Goal: Obtain resource: Obtain resource

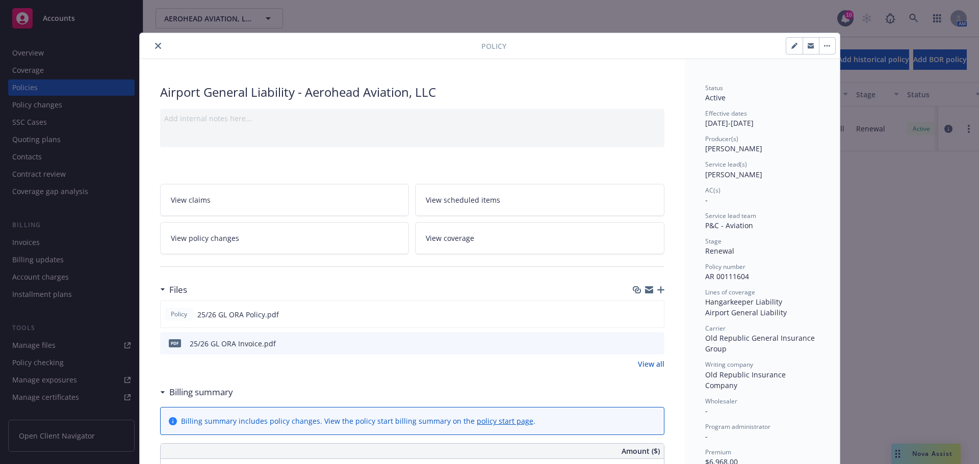
click at [155, 47] on icon "close" at bounding box center [158, 46] width 6 height 6
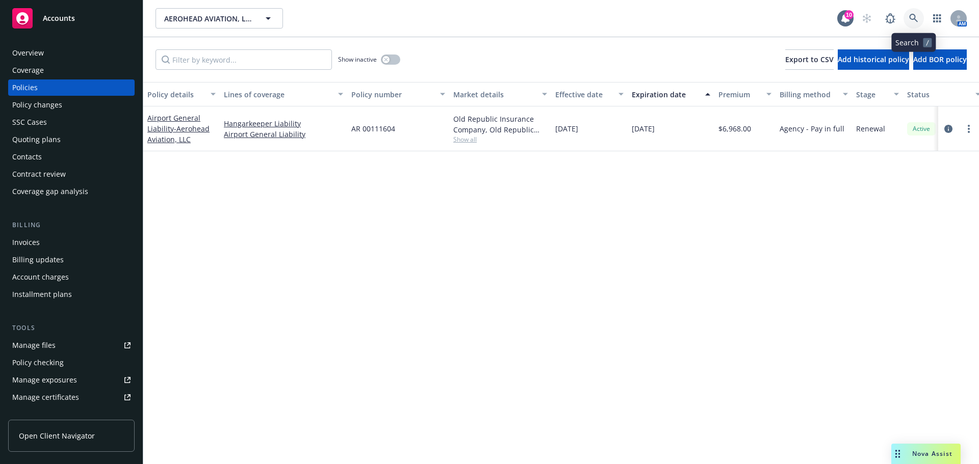
click at [906, 19] on link at bounding box center [913, 18] width 20 height 20
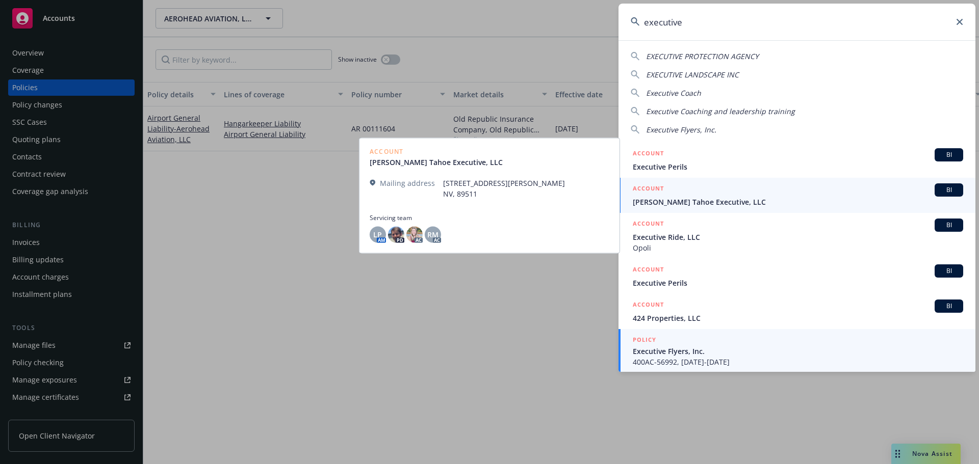
type input "executive"
click at [694, 356] on div "POLICY Executive Flyers, Inc. 400AC-56992, [DATE]-[DATE]" at bounding box center [798, 351] width 330 height 33
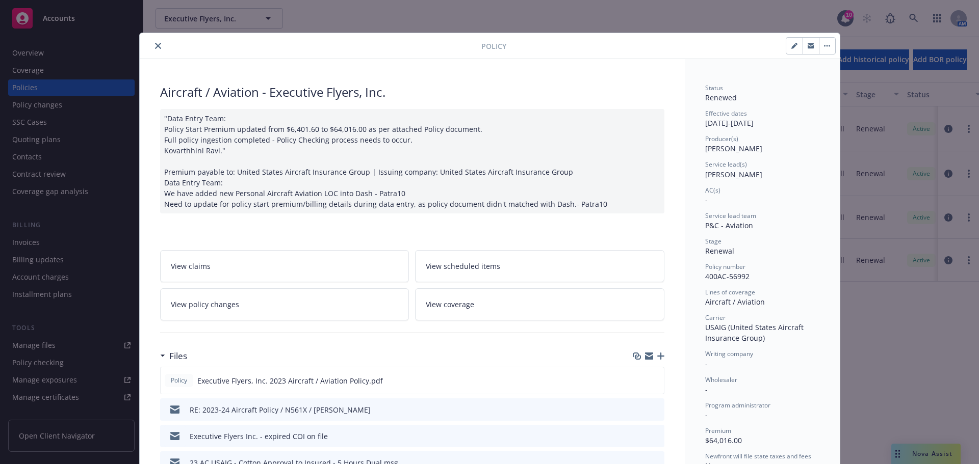
click at [152, 45] on button "close" at bounding box center [158, 46] width 12 height 12
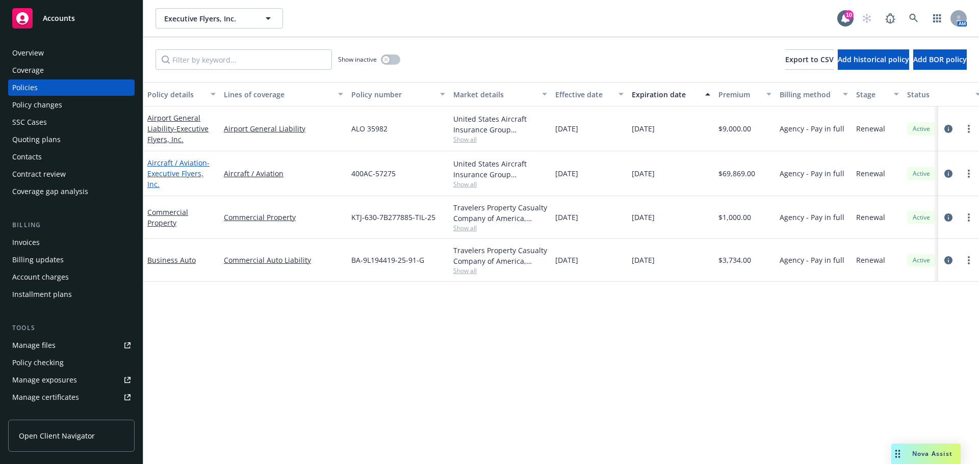
click at [196, 183] on span "- Executive Flyers, Inc." at bounding box center [178, 173] width 62 height 31
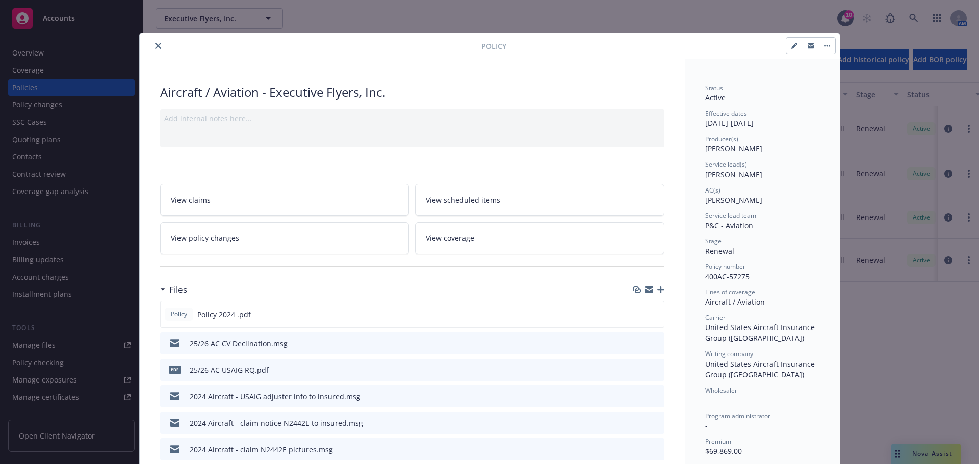
scroll to position [51, 0]
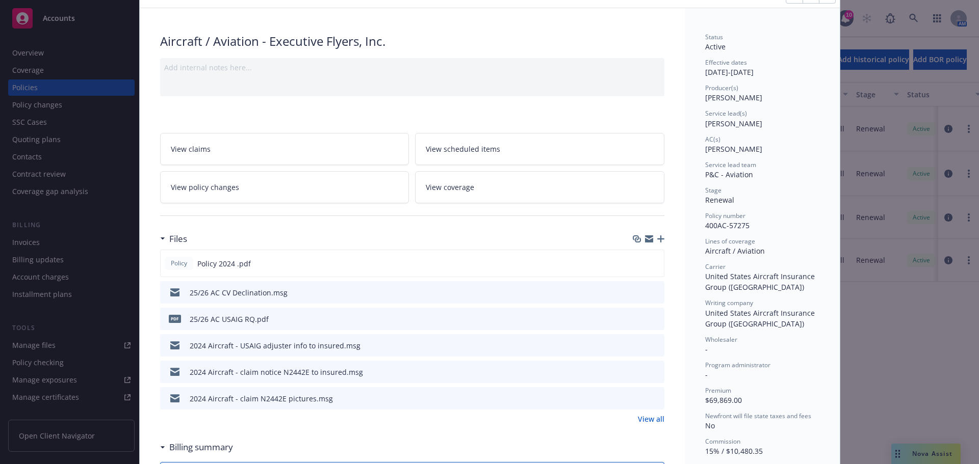
click at [653, 321] on icon "preview file" at bounding box center [654, 318] width 9 height 7
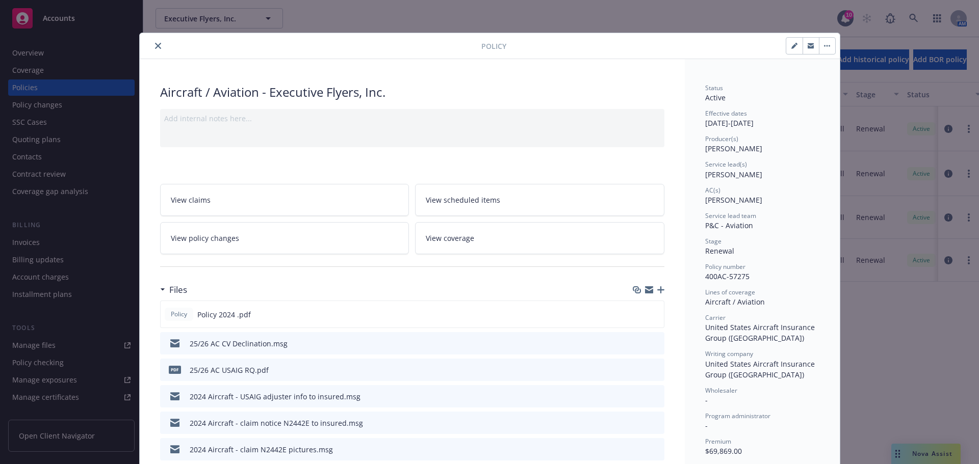
click at [150, 51] on div at bounding box center [313, 46] width 338 height 12
click at [155, 46] on icon "close" at bounding box center [158, 46] width 6 height 6
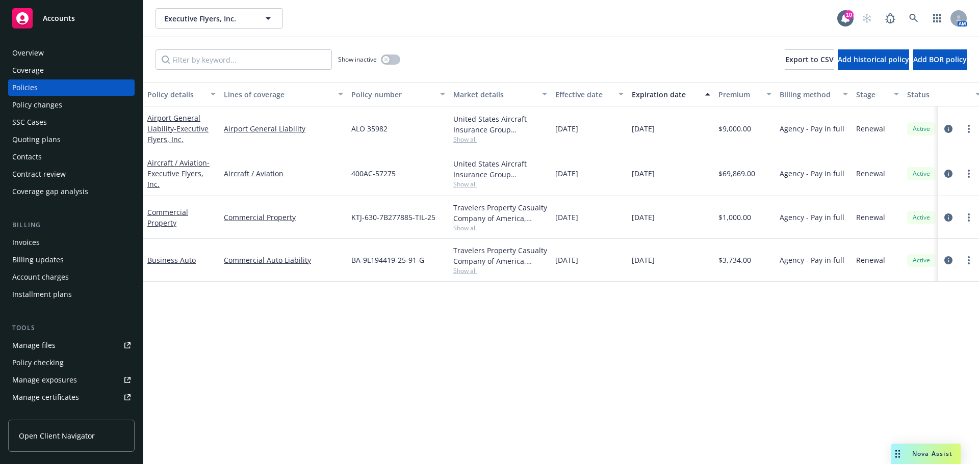
click at [20, 340] on div "Manage files" at bounding box center [33, 346] width 43 height 16
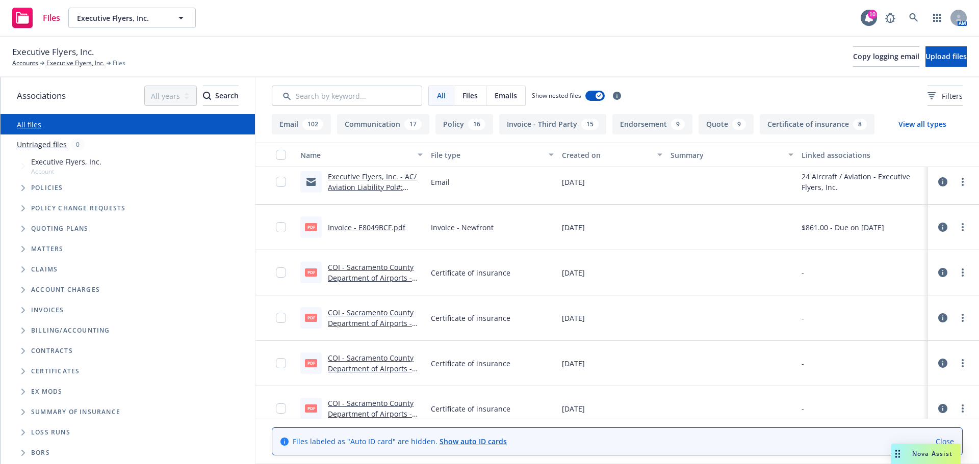
scroll to position [867, 0]
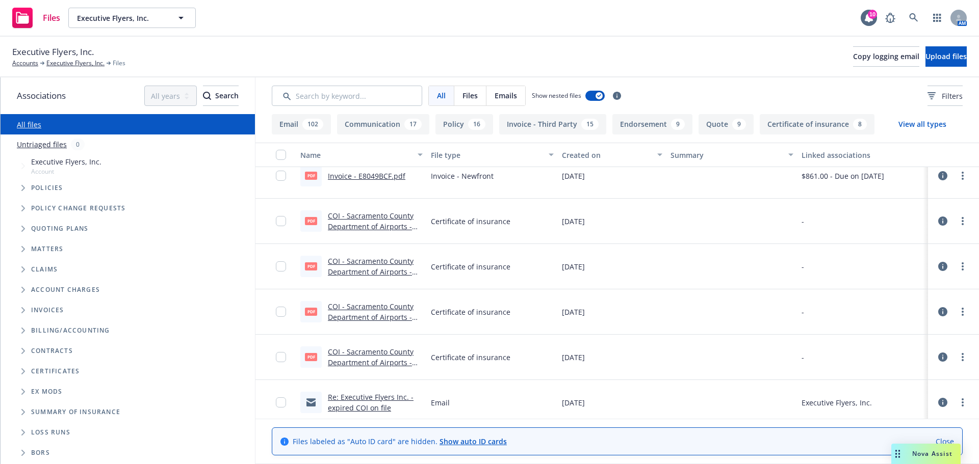
click at [352, 355] on link "COI - Sacramento County Department of Airports - Executive Flyers, Inc. - filla…" at bounding box center [371, 368] width 86 height 42
click at [357, 229] on link "COI - Sacramento County Department of Airports - Executive Flyers, Inc..pdf" at bounding box center [371, 226] width 86 height 31
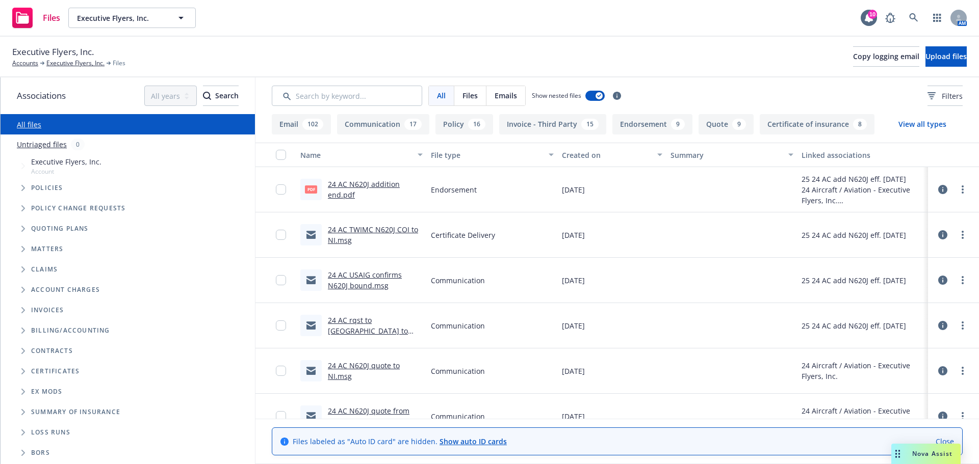
scroll to position [2396, 0]
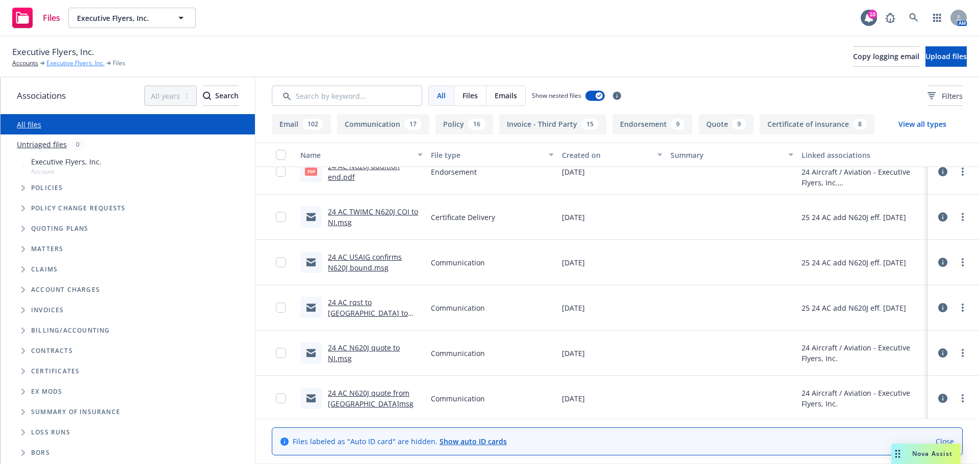
click at [68, 64] on link "Executive Flyers, Inc." at bounding box center [75, 63] width 58 height 9
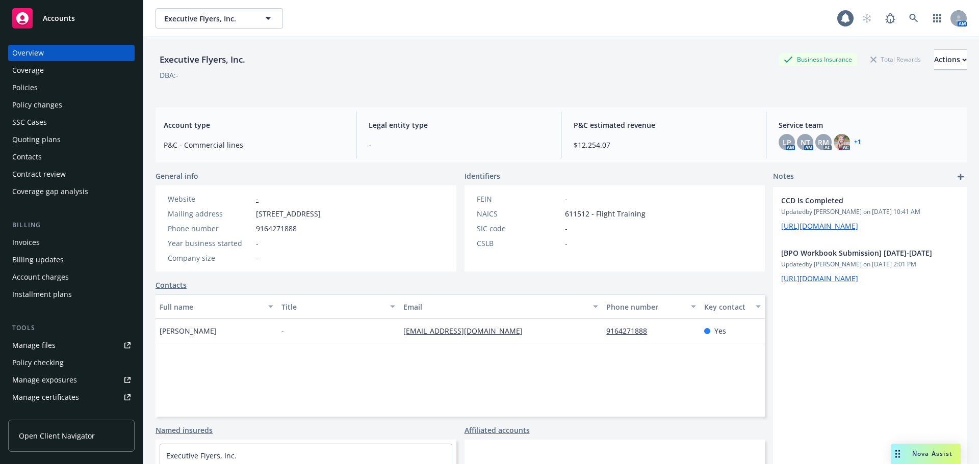
click at [176, 58] on div "Executive Flyers, Inc." at bounding box center [203, 59] width 94 height 13
copy div "Executive Flyers, Inc."
